Goal: Task Accomplishment & Management: Manage account settings

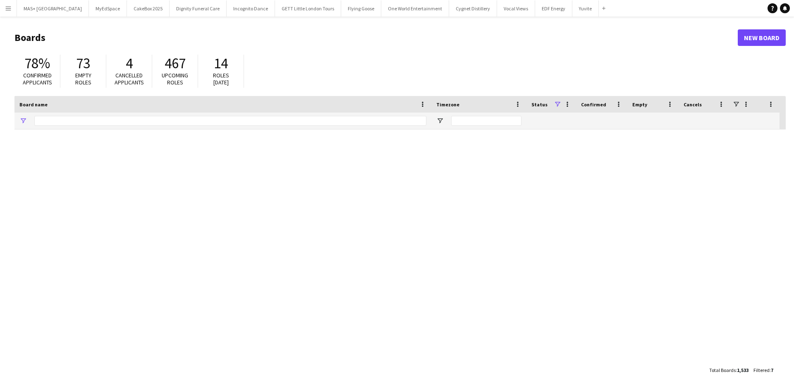
type input "**********"
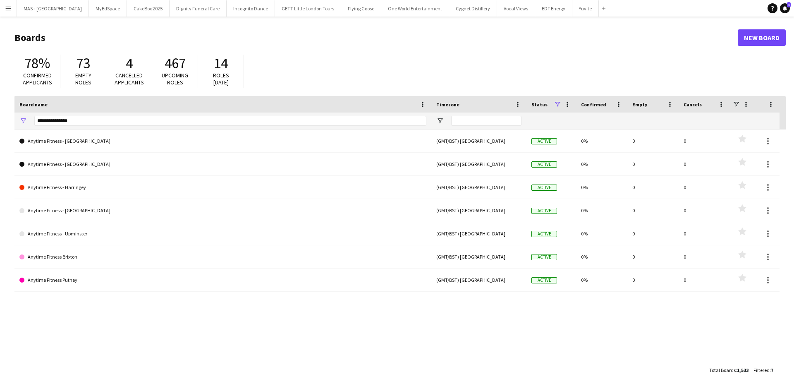
click at [6, 6] on app-icon "Menu" at bounding box center [8, 8] width 7 height 7
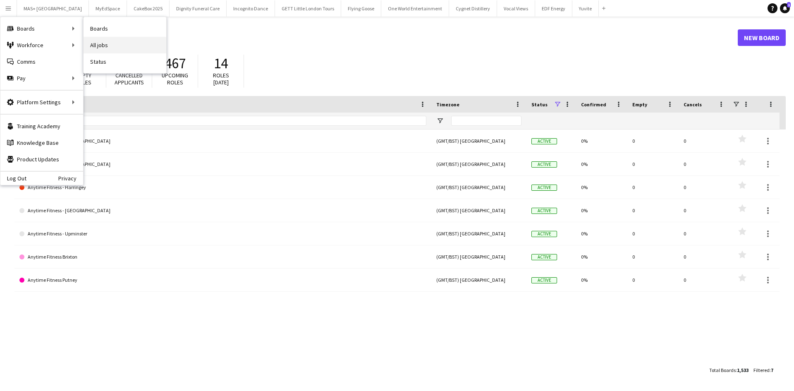
click at [124, 41] on link "All jobs" at bounding box center [125, 45] width 83 height 17
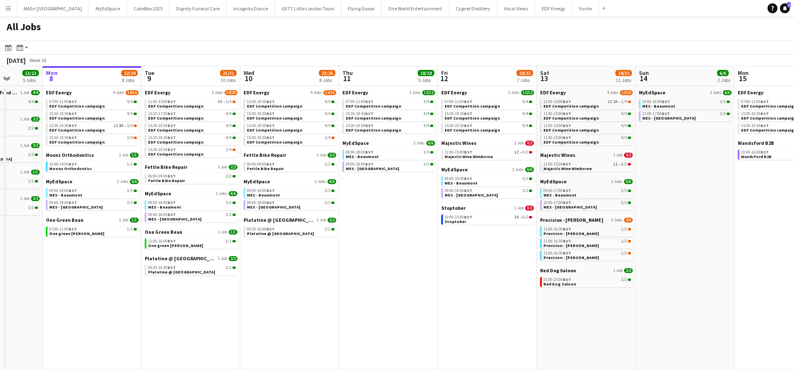
scroll to position [0, 256]
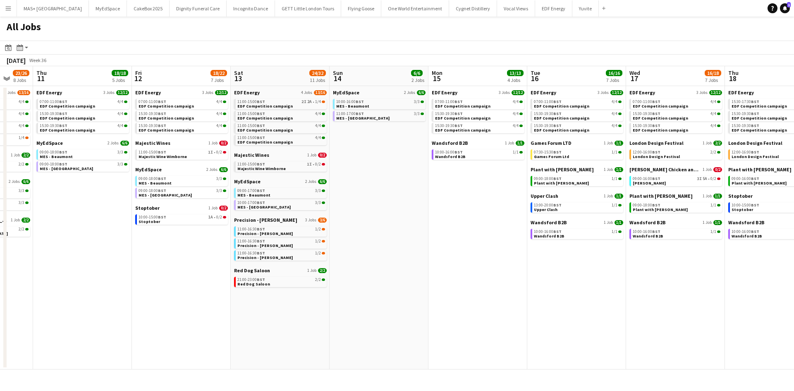
drag, startPoint x: 549, startPoint y: 247, endPoint x: 187, endPoint y: 252, distance: 362.5
click at [187, 252] on app-calendar-viewport "Sun 7 13/13 5 Jobs Mon 8 22/24 8 Jobs Tue 9 25/31 10 Jobs Wed 10 23/26 8 Jobs T…" at bounding box center [397, 217] width 794 height 303
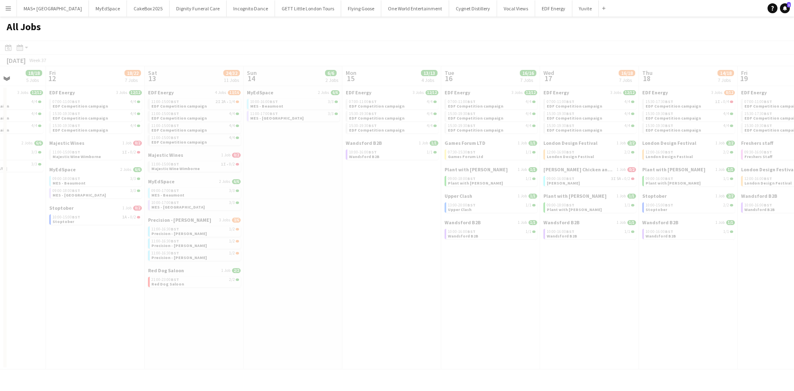
drag, startPoint x: 600, startPoint y: 259, endPoint x: 391, endPoint y: 244, distance: 210.0
click at [357, 260] on app-calendar-viewport "Tue 9 25/31 10 Jobs Wed 10 23/26 8 Jobs Thu 11 18/18 5 Jobs Fri 12 18/22 7 Jobs…" at bounding box center [397, 217] width 794 height 303
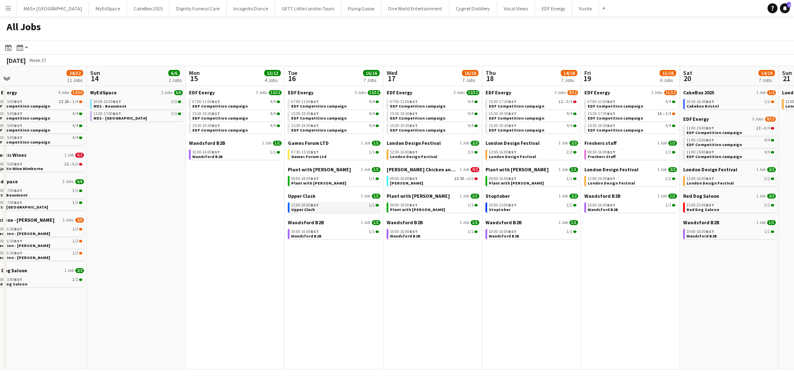
click at [362, 212] on app-brief-job-card "13:00-20:00 BST 1/1 Upper Clash" at bounding box center [334, 207] width 93 height 10
click at [317, 211] on link "13:00-20:00 BST 1/1 Upper Clash" at bounding box center [335, 207] width 88 height 10
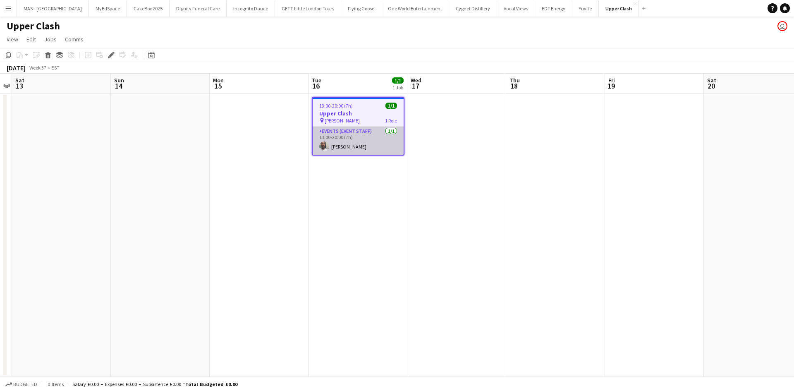
click at [353, 141] on app-card-role "Events (Event Staff) [DATE] 13:00-20:00 (7h) [PERSON_NAME]" at bounding box center [358, 141] width 91 height 28
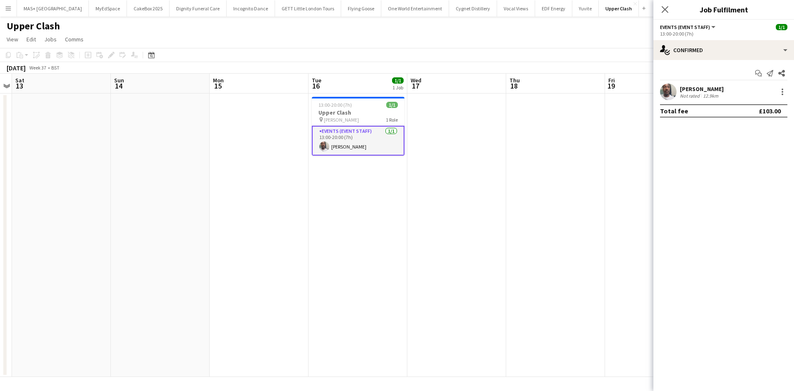
click at [676, 96] on div at bounding box center [668, 92] width 17 height 17
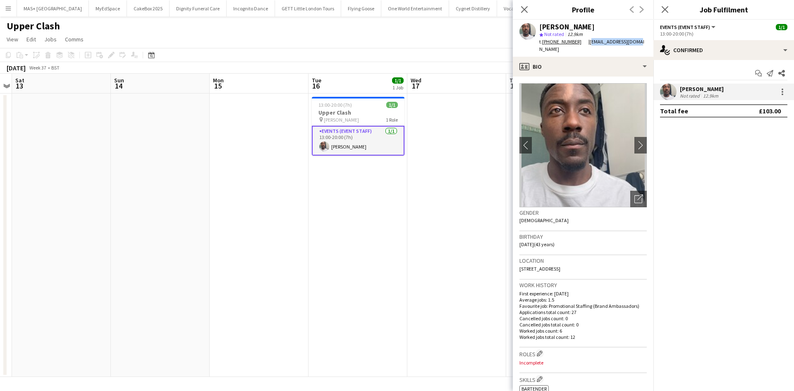
drag, startPoint x: 635, startPoint y: 42, endPoint x: 587, endPoint y: 42, distance: 48.4
click at [587, 42] on div "[PERSON_NAME] star Not rated 12.9km t. [PHONE_NUMBER] | [EMAIL_ADDRESS][DOMAIN_…" at bounding box center [583, 38] width 141 height 37
copy span "[EMAIL_ADDRESS][DOMAIN_NAME]"
drag, startPoint x: 530, startPoint y: 47, endPoint x: 540, endPoint y: 44, distance: 9.6
click at [530, 47] on div "[PERSON_NAME] star Not rated 12.9km t. [PHONE_NUMBER] | [EMAIL_ADDRESS][DOMAIN_…" at bounding box center [583, 38] width 141 height 37
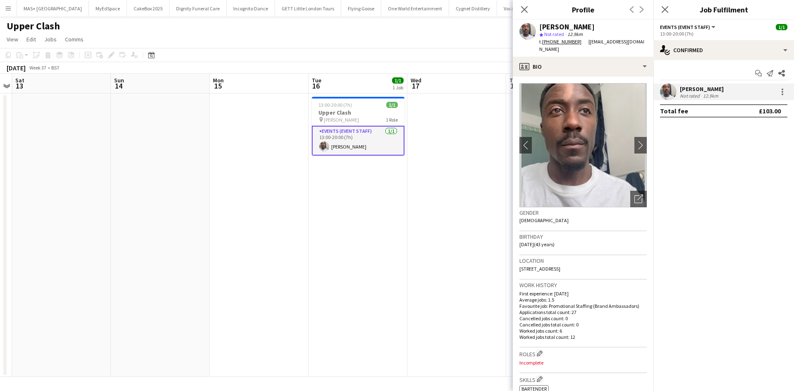
drag, startPoint x: 543, startPoint y: 42, endPoint x: 575, endPoint y: 41, distance: 31.9
click at [575, 41] on div "t. [PHONE_NUMBER]" at bounding box center [564, 41] width 49 height 7
copy div "[PHONE_NUMBER]"
click at [427, 168] on app-date-cell at bounding box center [457, 235] width 99 height 283
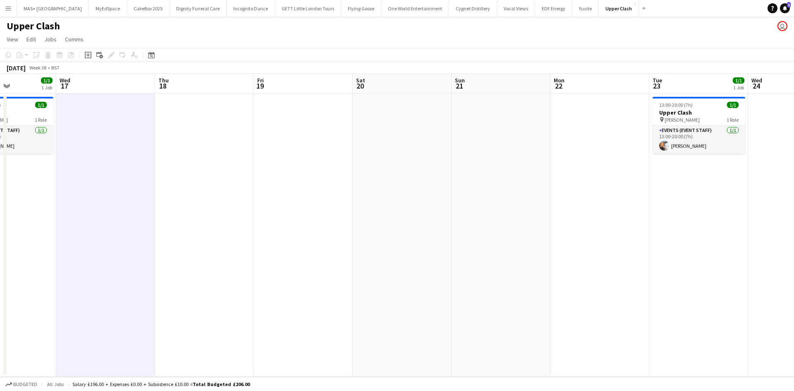
drag, startPoint x: 466, startPoint y: 228, endPoint x: 581, endPoint y: 263, distance: 120.3
click at [119, 213] on app-calendar-viewport "Sat 13 Sun 14 Mon 15 Tue 16 1/1 1 Job Wed 17 Thu 18 Fri 19 Sat 20 Sun 21 Mon 22…" at bounding box center [397, 225] width 794 height 303
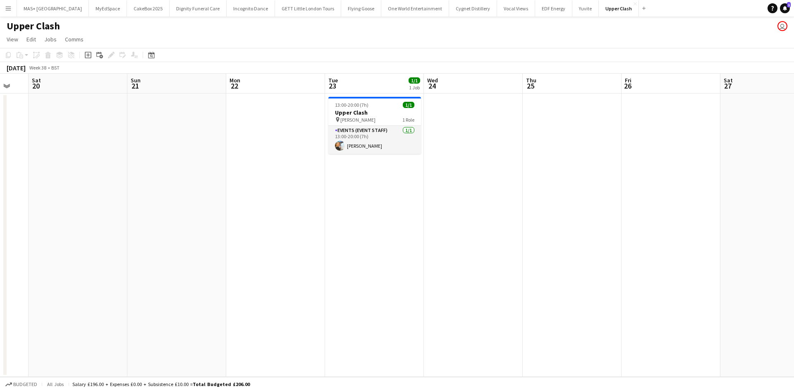
drag, startPoint x: 473, startPoint y: 262, endPoint x: 249, endPoint y: 242, distance: 224.3
click at [249, 242] on app-calendar-viewport "Wed 17 Thu 18 Fri 19 Sat 20 Sun 21 Mon 22 Tue 23 1/1 1 Job Wed 24 Thu 25 Fri 26…" at bounding box center [397, 225] width 794 height 303
click at [370, 151] on app-card-role "Events (Event Staff) [DATE] 13:00-20:00 (7h) [PERSON_NAME]" at bounding box center [375, 140] width 93 height 28
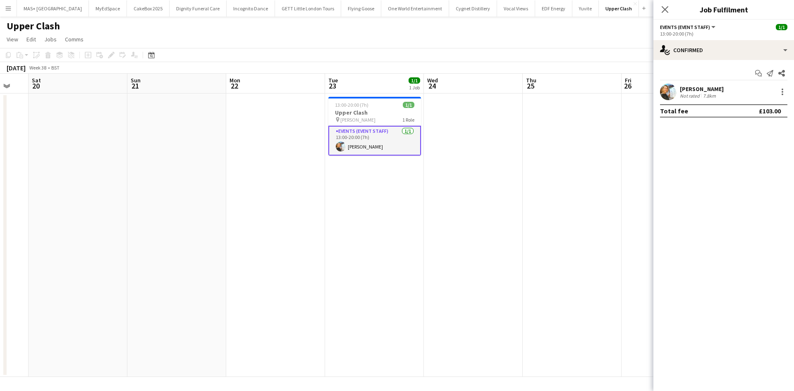
click at [698, 85] on div "[PERSON_NAME]" at bounding box center [702, 88] width 44 height 7
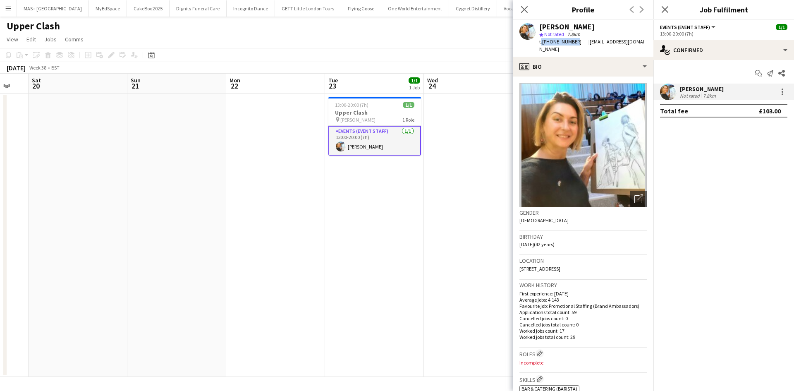
drag, startPoint x: 544, startPoint y: 42, endPoint x: 576, endPoint y: 42, distance: 31.4
click at [576, 42] on span "t. [PHONE_NUMBER]" at bounding box center [564, 41] width 49 height 6
copy div "t. [PHONE_NUMBER]"
drag, startPoint x: 394, startPoint y: 210, endPoint x: 307, endPoint y: 224, distance: 88.0
click at [394, 210] on app-date-cell "13:00-20:00 (7h) 1/1 Upper Clash pin [PERSON_NAME] 1 Role Events (Event Staff) …" at bounding box center [374, 235] width 99 height 283
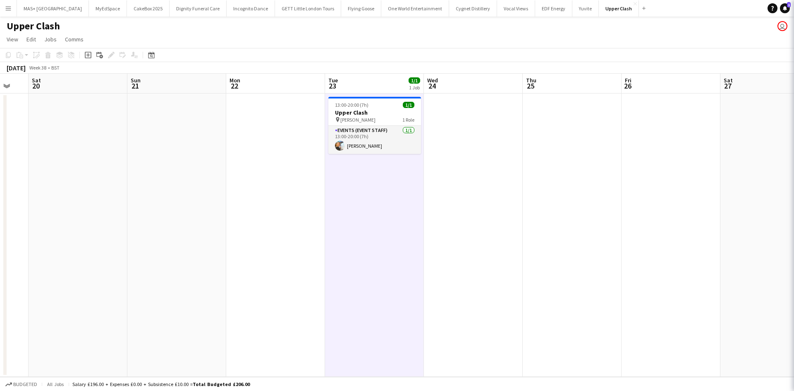
scroll to position [0, 0]
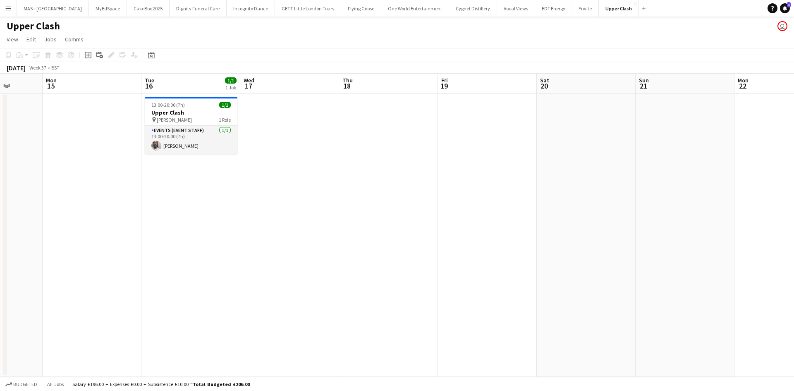
drag, startPoint x: 269, startPoint y: 221, endPoint x: 652, endPoint y: 216, distance: 383.2
click at [653, 216] on app-calendar-viewport "Fri 12 Sat 13 Sun 14 Mon 15 Tue 16 1/1 1 Job Wed 17 Thu 18 Fri 19 Sat 20 Sun 21…" at bounding box center [397, 225] width 794 height 303
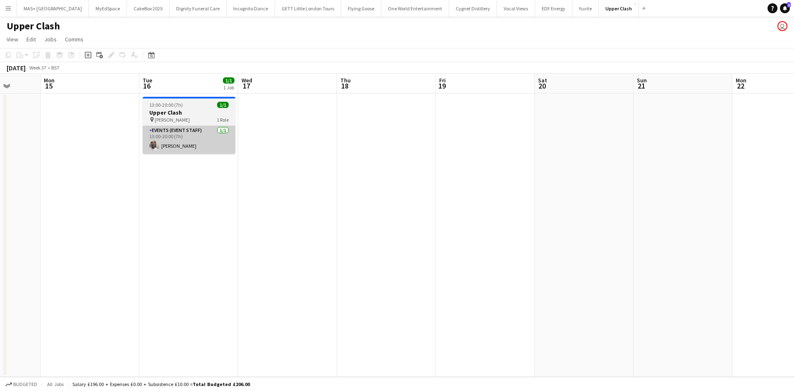
drag, startPoint x: 254, startPoint y: 159, endPoint x: 225, endPoint y: 144, distance: 32.9
click at [254, 158] on app-date-cell at bounding box center [287, 235] width 99 height 283
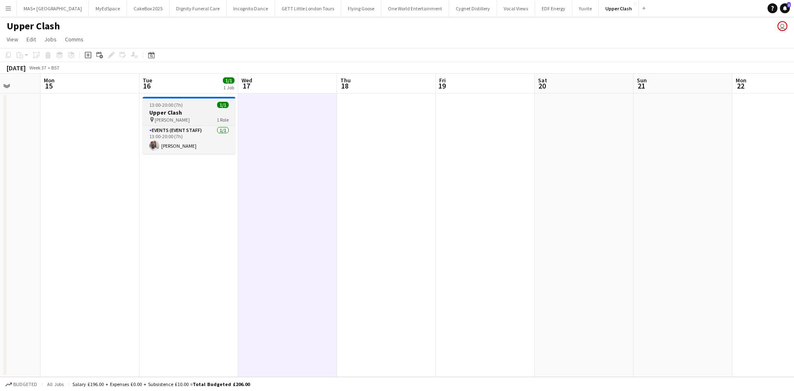
click at [176, 115] on h3 "Upper Clash" at bounding box center [189, 112] width 93 height 7
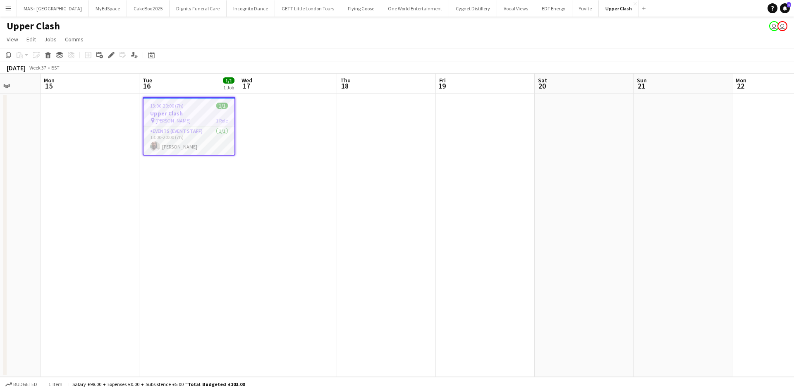
click at [337, 257] on app-date-cell at bounding box center [287, 235] width 99 height 283
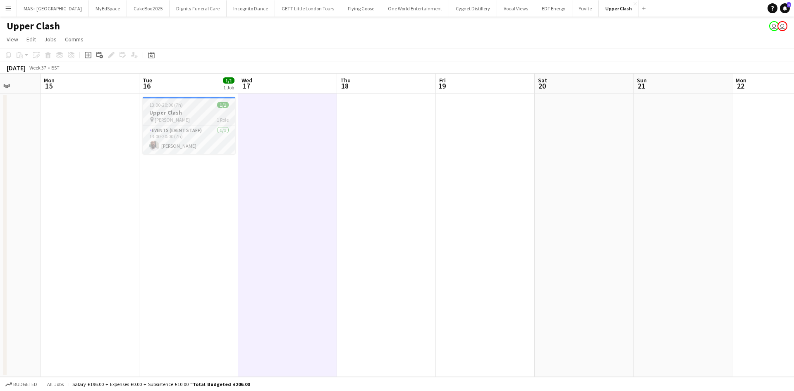
click at [156, 115] on h3 "Upper Clash" at bounding box center [189, 112] width 93 height 7
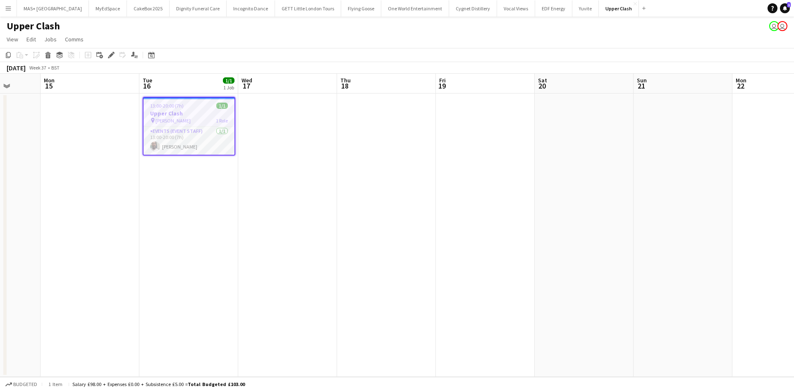
click at [107, 56] on div "Edit" at bounding box center [111, 55] width 10 height 10
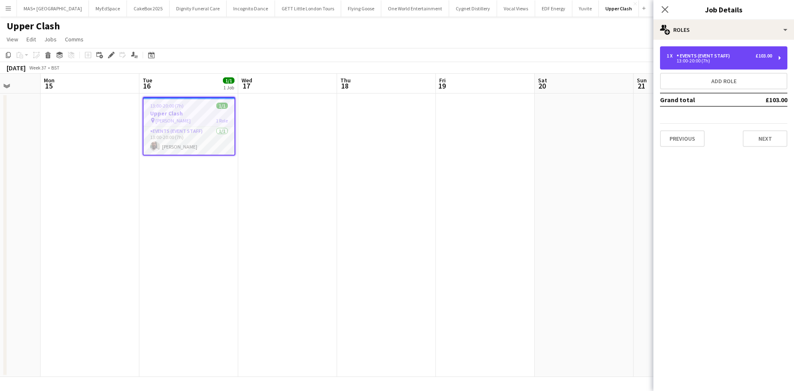
click at [704, 60] on div "13:00-20:00 (7h)" at bounding box center [720, 61] width 106 height 4
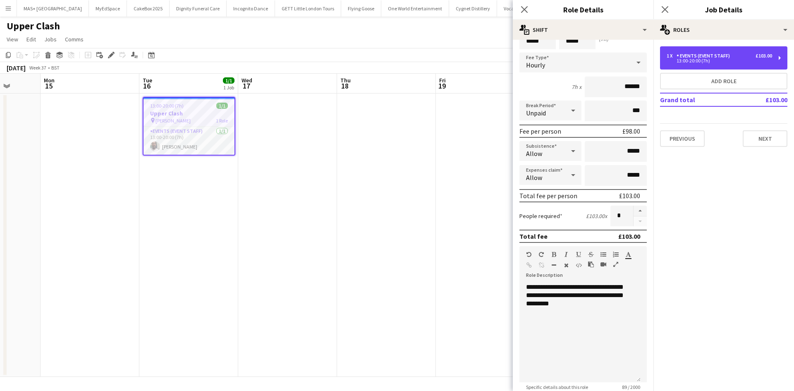
scroll to position [83, 0]
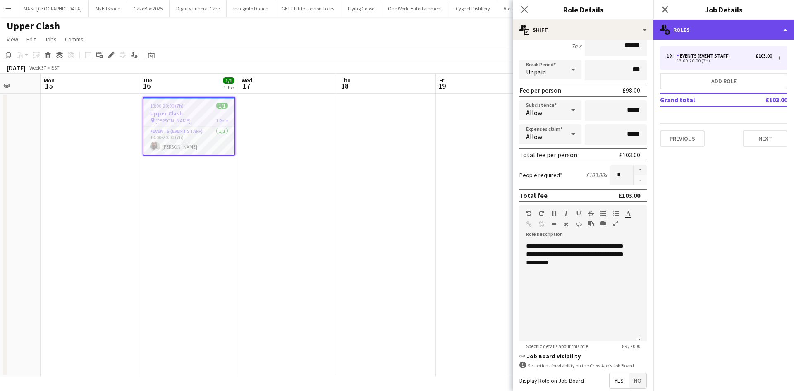
click at [734, 26] on div "multiple-users-add Roles" at bounding box center [724, 30] width 141 height 20
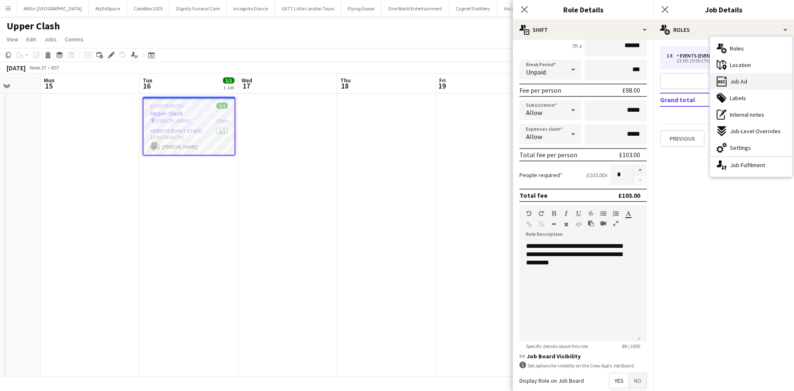
click at [744, 81] on span "Job Ad" at bounding box center [738, 81] width 17 height 7
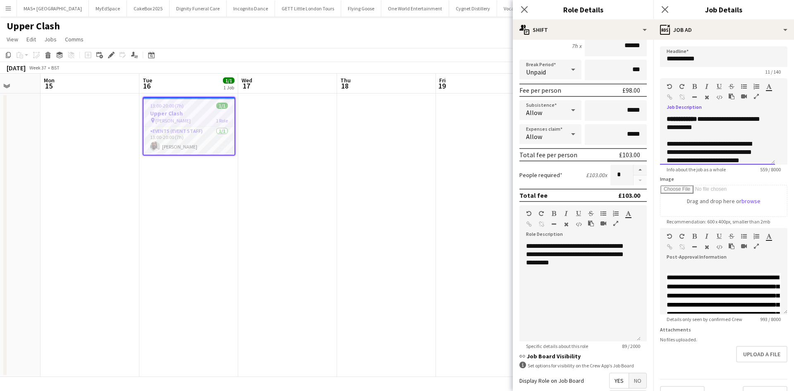
scroll to position [147, 0]
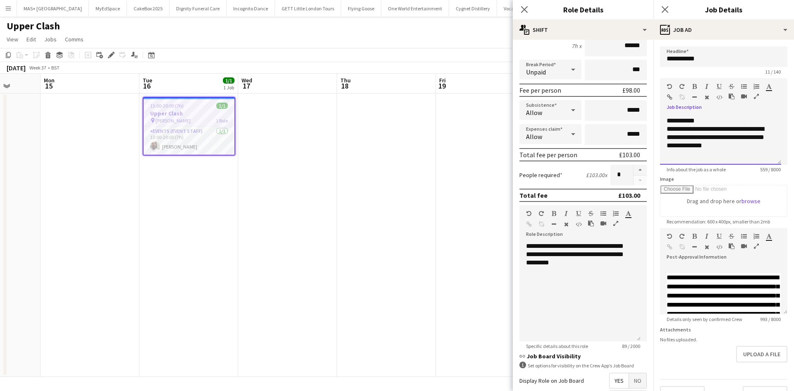
drag, startPoint x: 768, startPoint y: 171, endPoint x: 790, endPoint y: 230, distance: 62.2
click at [790, 230] on mat-expansion-panel "**********" at bounding box center [724, 215] width 141 height 351
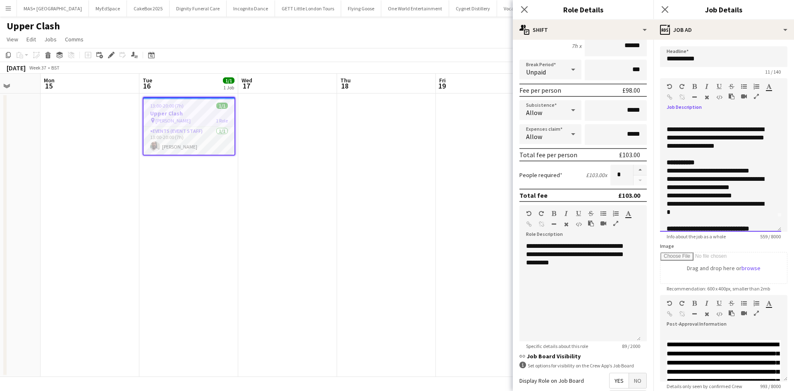
scroll to position [0, 0]
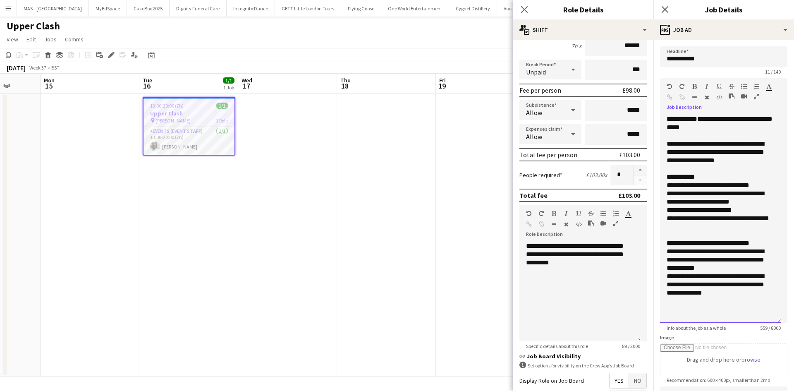
drag, startPoint x: 779, startPoint y: 160, endPoint x: 771, endPoint y: 319, distance: 158.7
click at [771, 319] on div "**********" at bounding box center [720, 219] width 121 height 208
click at [745, 145] on div "**********" at bounding box center [721, 152] width 108 height 25
click at [713, 152] on div "**********" at bounding box center [721, 152] width 108 height 25
click at [518, 180] on form "**********" at bounding box center [583, 221] width 141 height 514
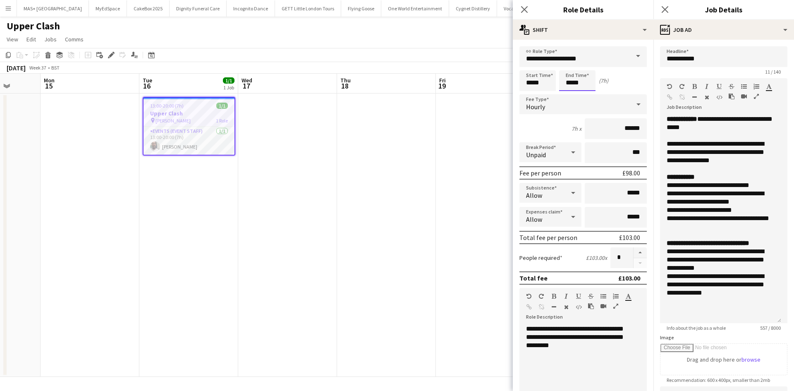
click at [586, 86] on input "*****" at bounding box center [577, 80] width 36 height 21
drag, startPoint x: 585, startPoint y: 85, endPoint x: 568, endPoint y: 83, distance: 17.1
click at [566, 84] on input "*****" at bounding box center [577, 80] width 36 height 21
type input "*****"
click at [333, 138] on app-date-cell at bounding box center [287, 235] width 99 height 283
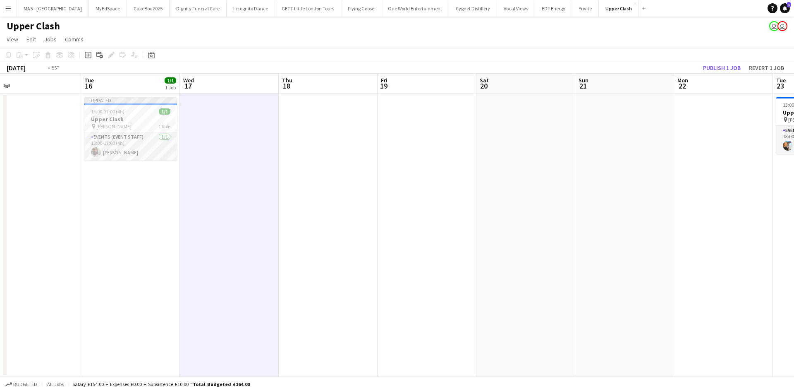
scroll to position [0, 393]
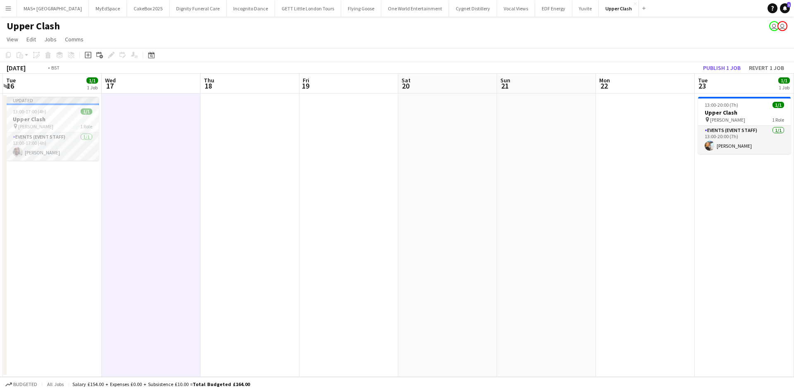
drag, startPoint x: 590, startPoint y: 193, endPoint x: 198, endPoint y: 181, distance: 392.4
click at [157, 184] on app-calendar-viewport "Fri 12 Sat 13 Sun 14 Mon 15 Tue 16 1/1 1 Job Wed 17 Thu 18 Fri 19 Sat 20 Sun 21…" at bounding box center [397, 225] width 794 height 303
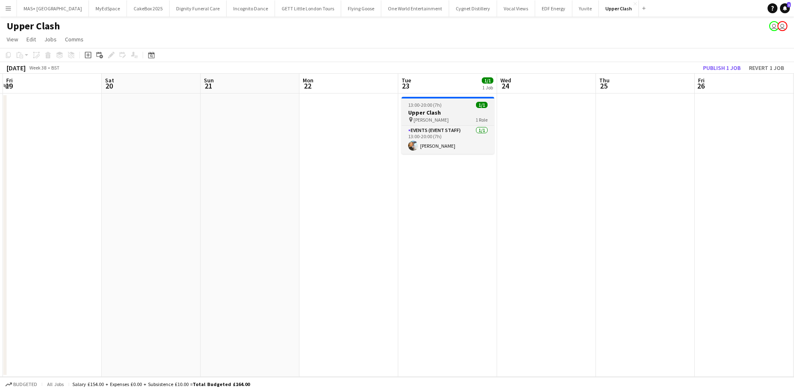
click at [434, 118] on span "[PERSON_NAME]" at bounding box center [431, 120] width 35 height 6
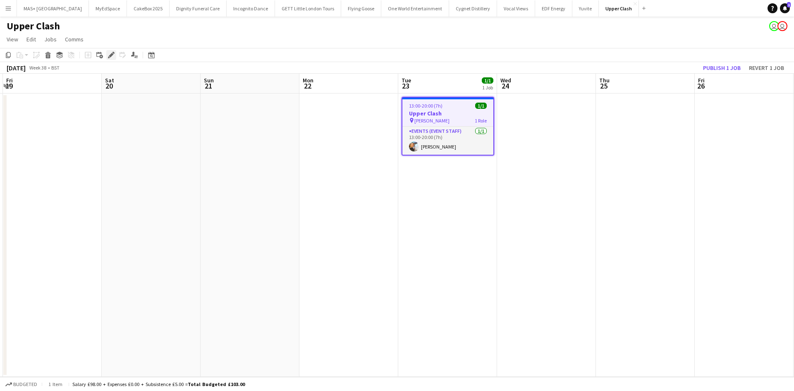
click at [111, 50] on div "Edit" at bounding box center [111, 55] width 10 height 10
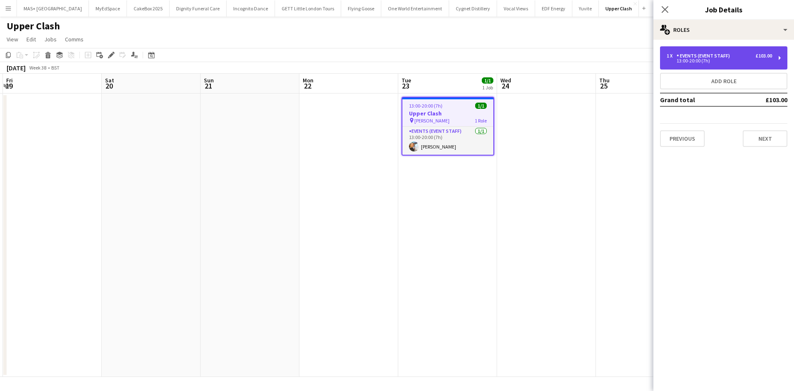
drag, startPoint x: 712, startPoint y: 57, endPoint x: 709, endPoint y: 50, distance: 7.4
click at [712, 55] on div "Events (Event Staff)" at bounding box center [705, 56] width 57 height 6
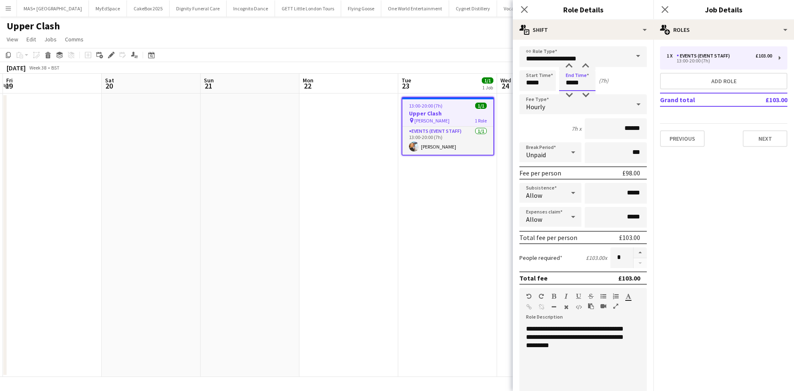
drag, startPoint x: 586, startPoint y: 85, endPoint x: 566, endPoint y: 84, distance: 19.5
click at [564, 84] on input "*****" at bounding box center [577, 80] width 36 height 21
type input "*****"
click at [446, 226] on app-date-cell "13:00-20:00 (7h) 1/1 Upper Clash pin [PERSON_NAME] 1 Role Events (Event Staff) …" at bounding box center [447, 235] width 99 height 283
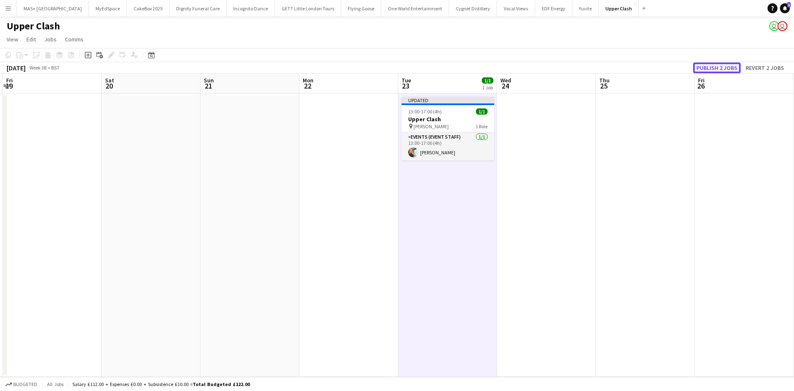
click at [712, 72] on button "Publish 2 jobs" at bounding box center [717, 67] width 48 height 11
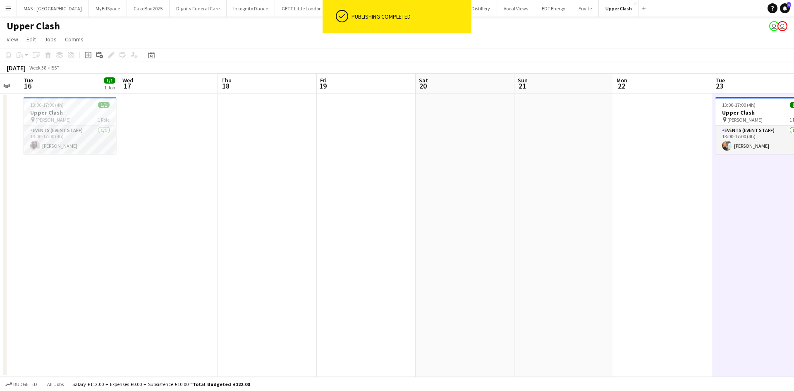
scroll to position [0, 245]
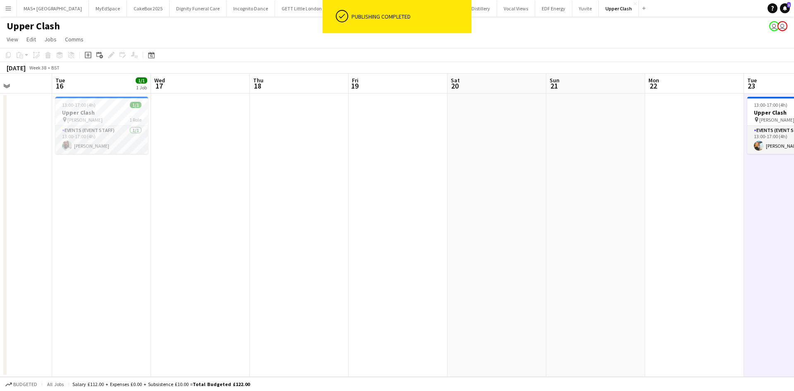
drag, startPoint x: 518, startPoint y: 164, endPoint x: 526, endPoint y: 163, distance: 8.0
click at [526, 163] on app-calendar-viewport "Sat 13 Sun 14 Mon 15 Tue 16 1/1 1 Job Wed 17 Thu 18 Fri 19 Sat 20 Sun 21 Mon 22…" at bounding box center [397, 225] width 794 height 303
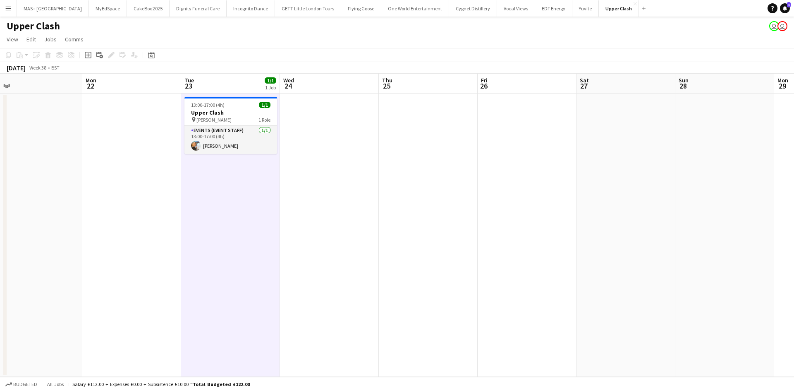
scroll to position [0, 271]
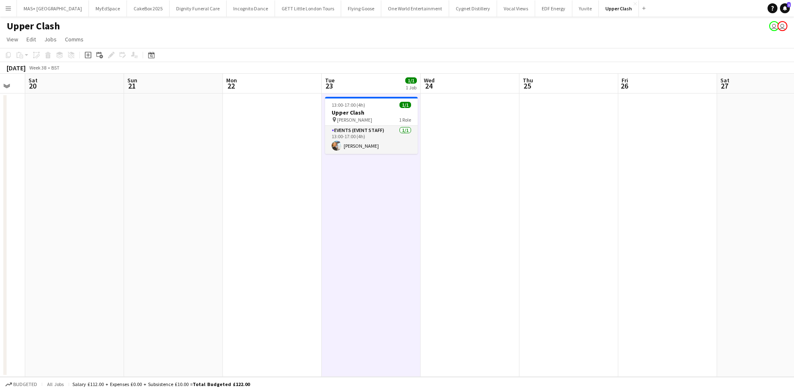
drag, startPoint x: 736, startPoint y: 144, endPoint x: 314, endPoint y: 164, distance: 422.9
click at [314, 164] on app-calendar-viewport "Wed 17 Thu 18 Fri 19 Sat 20 Sun 21 Mon 22 Tue 23 1/1 1 Job Wed 24 Thu 25 Fri 26…" at bounding box center [397, 225] width 794 height 303
click at [377, 110] on h3 "Upper Clash" at bounding box center [371, 112] width 93 height 7
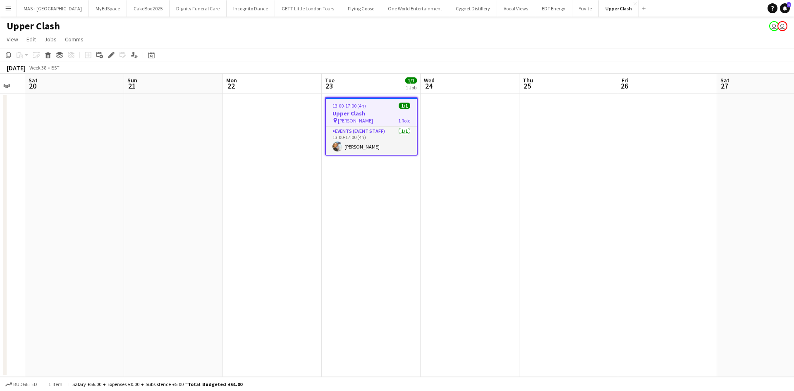
click at [106, 56] on div "Add job Add linked Job Edit Edit linked Job Applicants" at bounding box center [107, 55] width 63 height 10
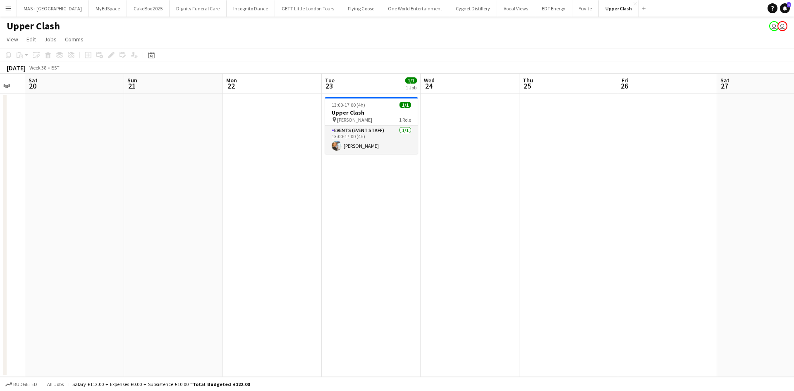
click at [108, 55] on div "Add job Add linked Job Edit Edit linked Job Applicants" at bounding box center [107, 55] width 63 height 10
click at [353, 116] on h3 "Upper Clash" at bounding box center [371, 112] width 93 height 7
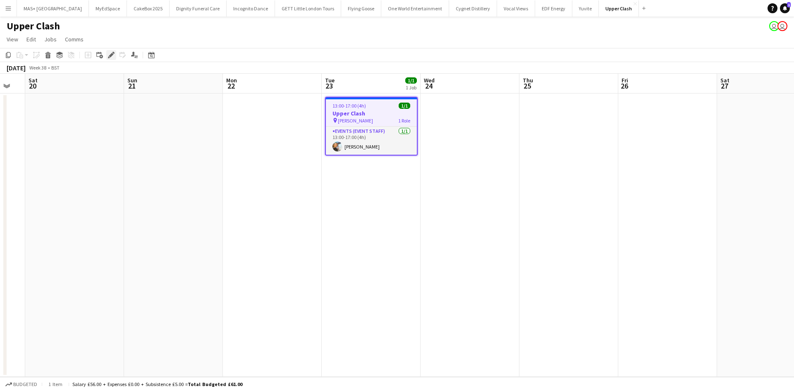
click at [113, 57] on icon "Edit" at bounding box center [111, 55] width 7 height 7
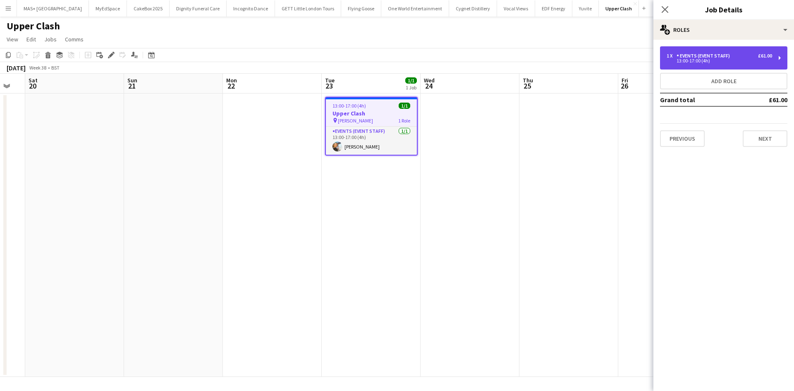
click at [701, 57] on div "Events (Event Staff)" at bounding box center [705, 56] width 57 height 6
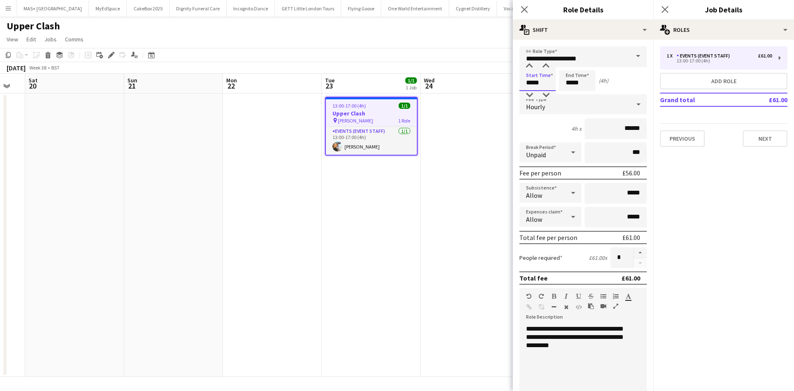
drag, startPoint x: 544, startPoint y: 85, endPoint x: 504, endPoint y: 85, distance: 39.7
click at [504, 85] on body "Menu Boards Boards Boards All jobs Status Workforce Workforce My Workforce Recr…" at bounding box center [397, 195] width 794 height 391
type input "*****"
drag, startPoint x: 582, startPoint y: 82, endPoint x: 535, endPoint y: 79, distance: 47.7
click at [534, 81] on div "Start Time ***** End Time ***** (1h)" at bounding box center [583, 80] width 127 height 21
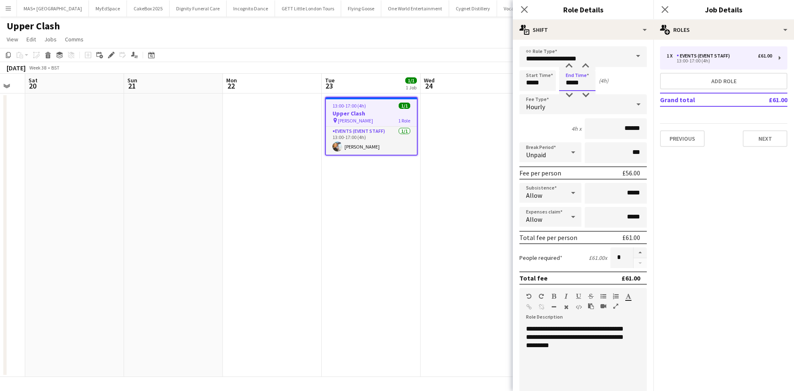
type input "*****"
click at [442, 237] on app-date-cell at bounding box center [470, 235] width 99 height 283
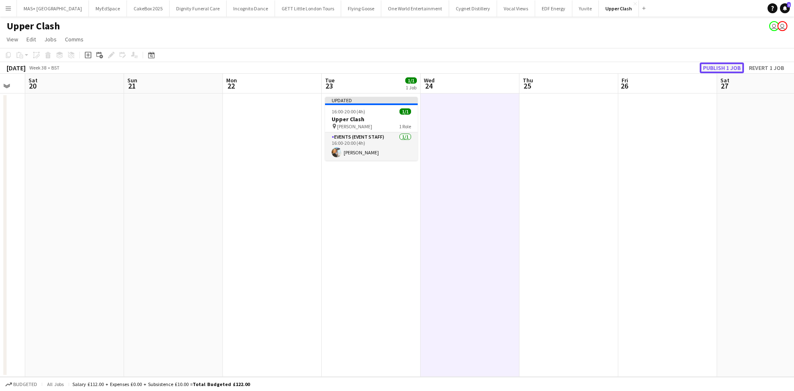
click at [724, 67] on button "Publish 1 job" at bounding box center [722, 67] width 44 height 11
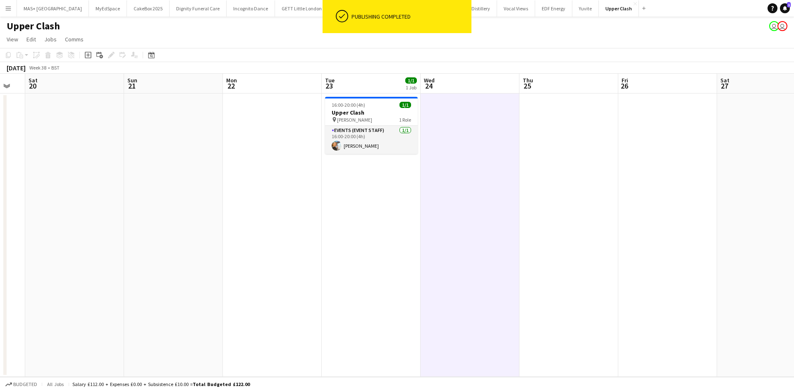
scroll to position [0, 201]
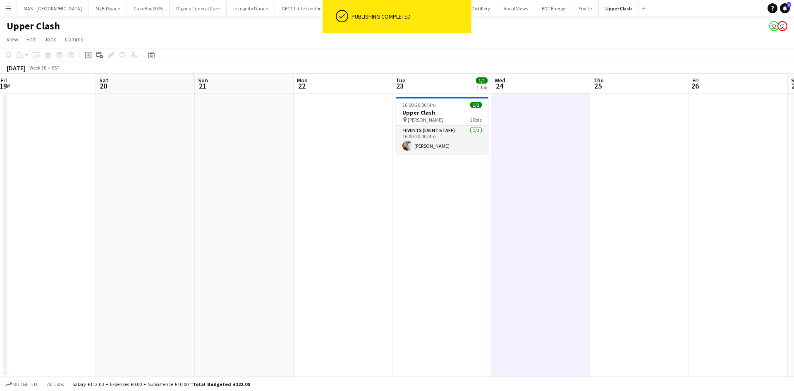
drag, startPoint x: 204, startPoint y: 265, endPoint x: 374, endPoint y: 266, distance: 169.6
click at [374, 266] on app-calendar-viewport "Wed 17 Thu 18 Fri 19 Sat 20 Sun 21 Mon 22 Tue 23 1/1 1 Job Wed 24 Thu 25 Fri 26…" at bounding box center [397, 225] width 794 height 303
